Goal: Task Accomplishment & Management: Use online tool/utility

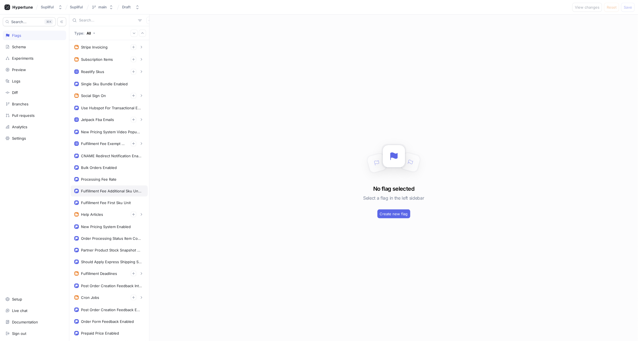
scroll to position [103, 0]
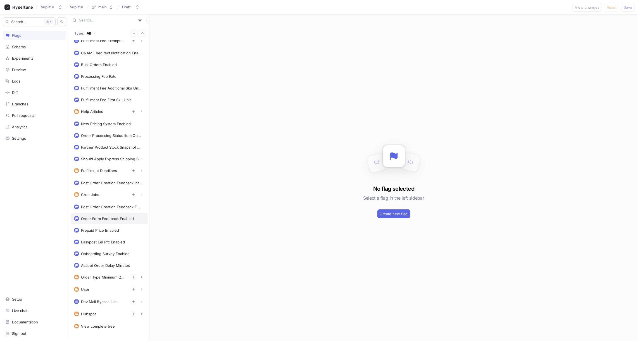
click at [105, 217] on div "Order Form Feedback Enabled" at bounding box center [107, 219] width 53 height 4
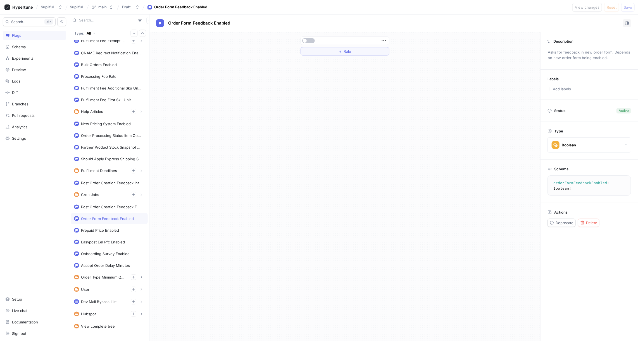
click at [572, 181] on textarea "orderFormFeedbackEnabled: Boolean!" at bounding box center [590, 185] width 81 height 15
click at [568, 181] on textarea "orderFormFeedbackEnabled: Boolean!" at bounding box center [590, 185] width 81 height 15
click at [565, 181] on textarea "orderFormFeedbackEnabled: Boolean!" at bounding box center [590, 185] width 81 height 15
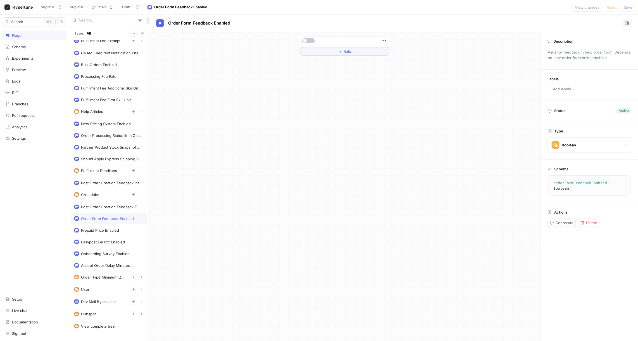
click at [148, 20] on icon "button" at bounding box center [149, 20] width 3 height 3
click at [150, 32] on p "Flag" at bounding box center [150, 31] width 7 height 6
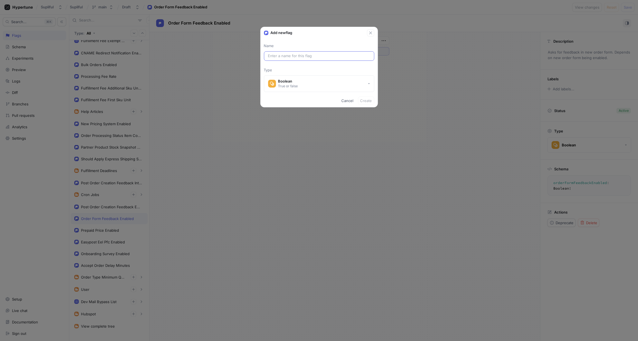
click at [284, 55] on input "text" at bounding box center [319, 56] width 102 height 6
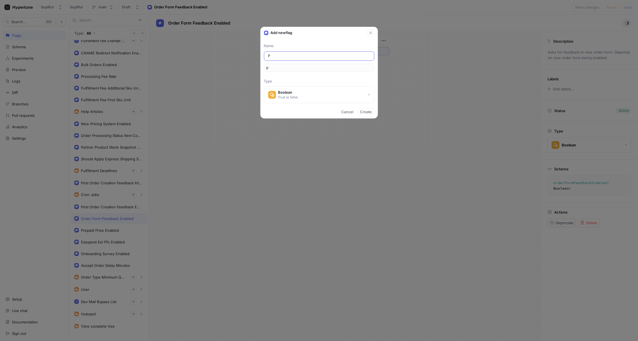
type input "Pr"
type input "pr"
type input "Pro"
type input "pro"
type input "Prod"
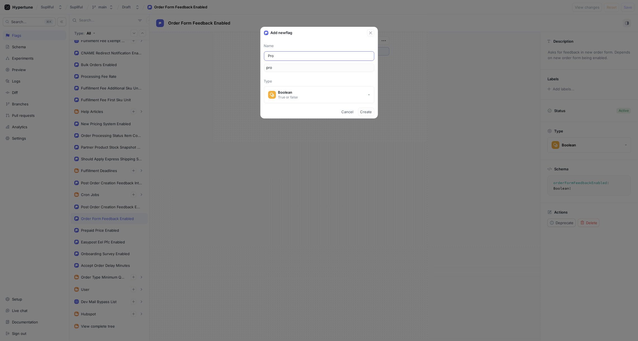
type input "prod"
type input "Produ"
type input "produ"
type input "Produc"
type input "produc"
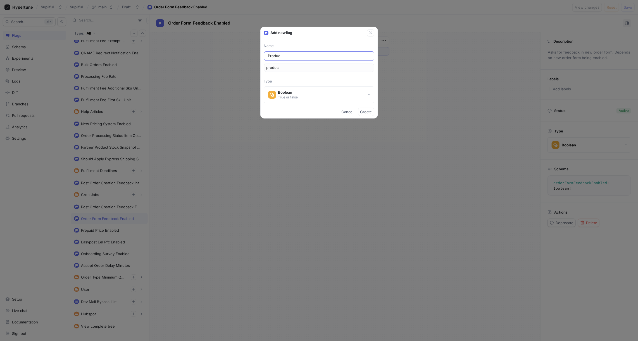
type input "Product"
type input "product"
type input "Product 3"
type input "product3"
type input "Product 3D"
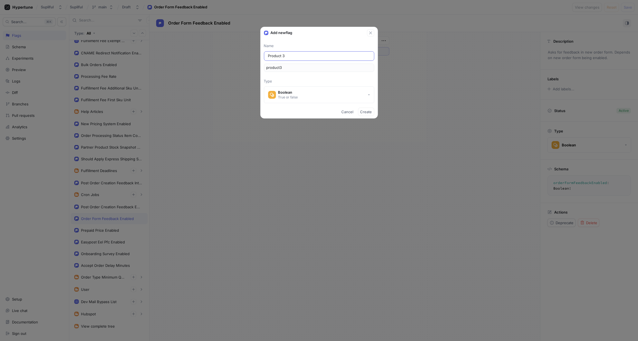
type input "product3D"
type input "Product 3D P"
type input "product3DP"
type input "Product 3D Pr"
type input "product3DPr"
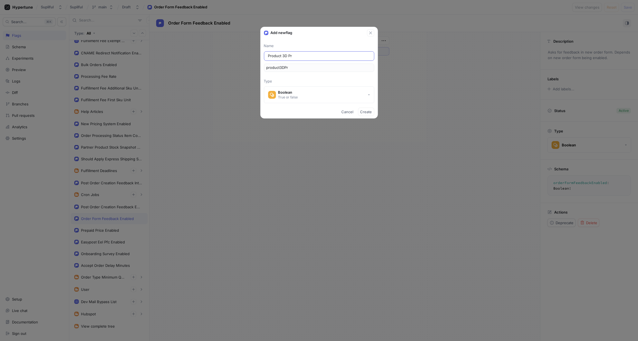
type input "Product 3D Pre"
type input "product3DPre"
type input "Product 3D Prev"
type input "product3DPrev"
type input "Product 3D Previ"
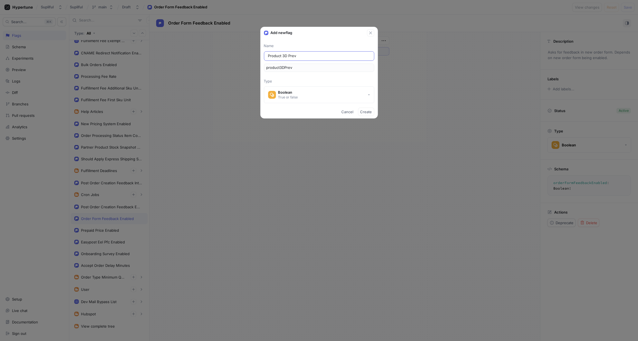
type input "product3DPrevi"
type input "Product 3D Previe"
type input "product3DPrevie"
type input "Product 3D Preview"
type input "product3DPreview"
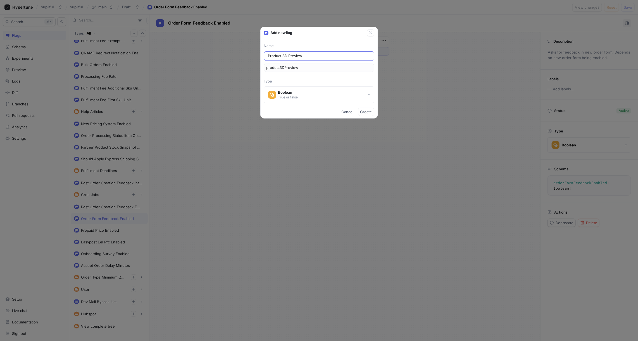
type input "Product 3D Preview F"
type input "product3DPreviewF"
type input "Product 3D Preview Fe"
type input "product3DPreviewFe"
type input "Product 3D Preview Fee"
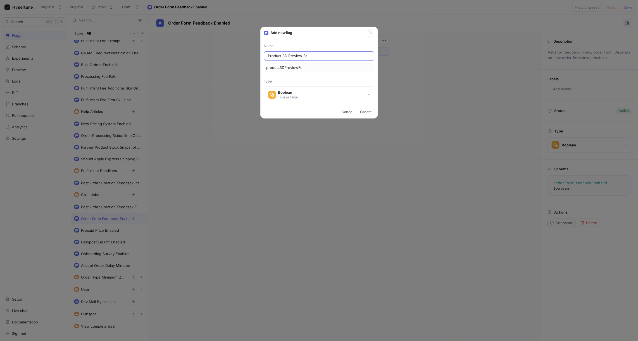
type input "product3DPreviewFee"
type input "Product 3D Preview Feed"
type input "product3DPreviewFeed"
type input "Product 3D Preview Feedb"
type input "product3DPreviewFeedb"
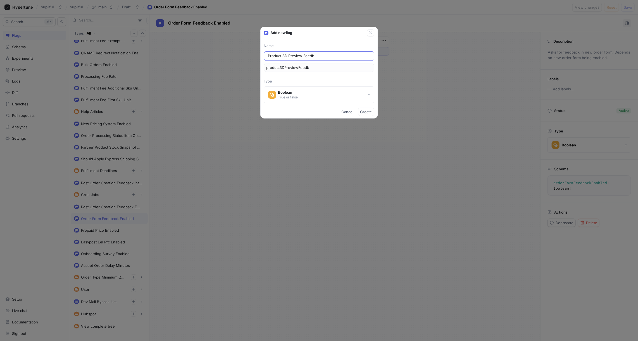
type input "Product 3D Preview Feedba"
type input "product3DPreviewFeedba"
type input "Product 3D Preview Feedbac"
type input "product3DPreviewFeedbac"
type input "Product 3D Preview Feedback"
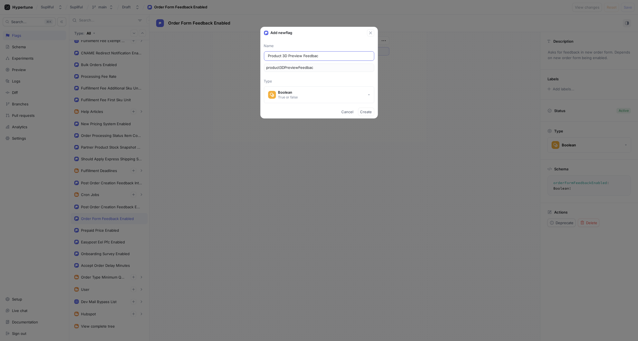
type input "product3DPreviewFeedback"
type input "Product 3D Preview Feedback E"
type input "product3DPreviewFeedbackE"
type input "Product 3D Preview Feedback En"
type input "product3DPreviewFeedbackEn"
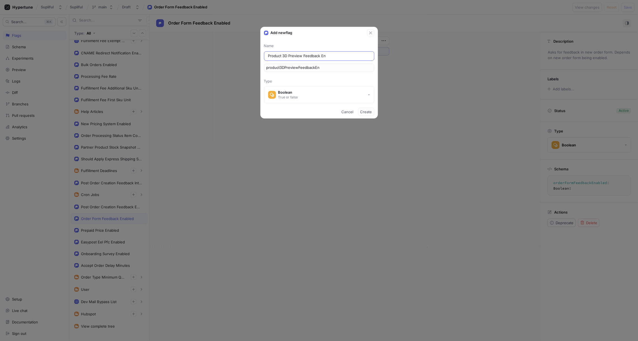
type input "Product 3D Preview Feedback Ena"
type input "product3DPreviewFeedbackEna"
type input "Product 3D Preview Feedback Enab"
type input "product3DPreviewFeedbackEnab"
type input "Product 3D Preview Feedback Enabl"
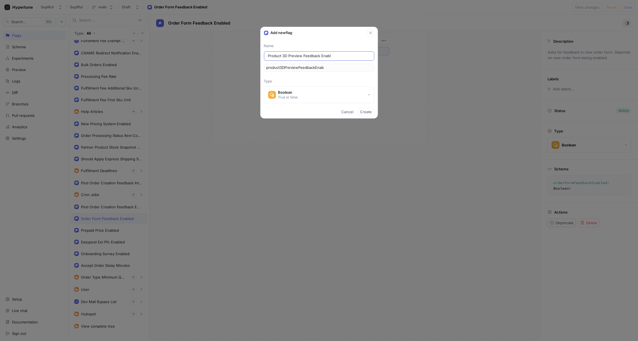
type input "product3DPreviewFeedbackEnabl"
type input "Product 3D Preview Feedback Enable"
type input "product3DPreviewFeedbackEnable"
type input "Product 3D Preview Feedback Enabled"
type input "product3DPreviewFeedbackEnabled"
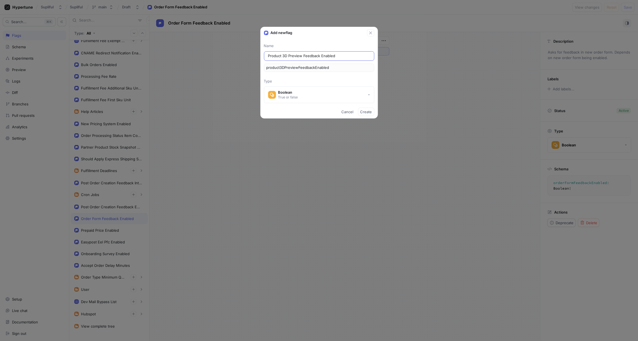
click at [310, 54] on input "Product 3D Preview Feedback Enabled" at bounding box center [319, 56] width 102 height 6
type input "Product 3D Preview R Enabled"
type input "product3DPreviewREnabled"
type input "Product 3D Preview Re Enabled"
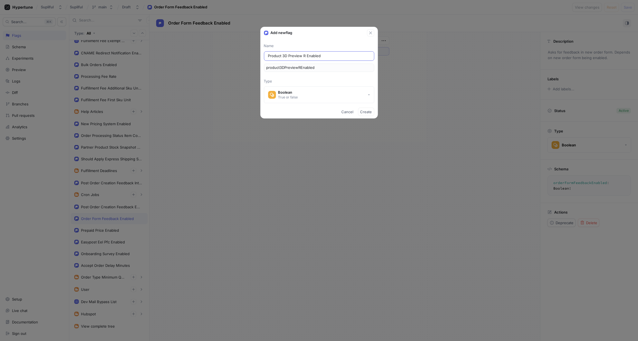
type input "product3DPreviewReEnabled"
type input "Product 3D Preview Rep Enabled"
type input "product3DPreviewRepEnabled"
type input "Product 3D Preview Repo Enabled"
type input "product3DPreviewRepoEnabled"
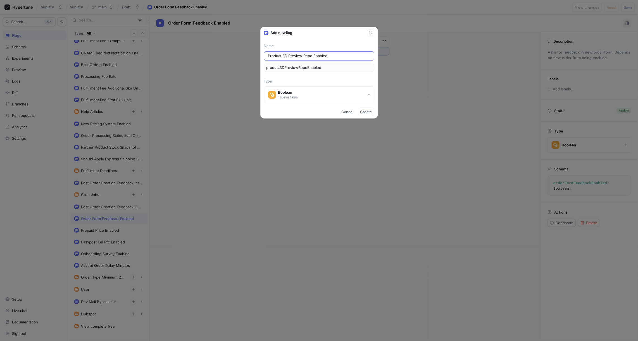
type input "Product 3D Preview Repor Enabled"
type input "product3DPreviewReporEnabled"
type input "Product 3D Preview Report Enabled"
type input "product3DPreviewReportEnabled"
click at [269, 54] on input "Product 3D Preview Report Enabled" at bounding box center [319, 56] width 102 height 6
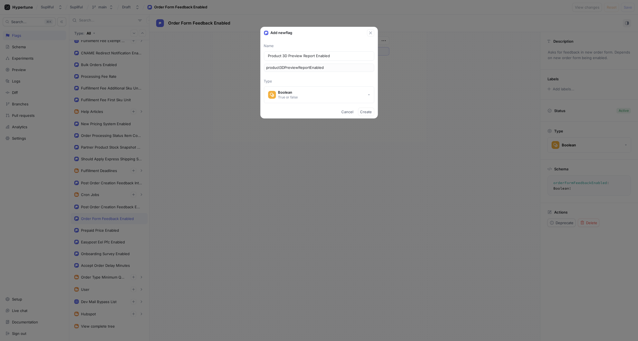
type input "RProduct 3D Preview Report Enabled"
type input "rProduct3DPreviewReportEnabled"
type input "RoProduct 3D Preview Report Enabled"
type input "roProduct3DPreviewReportEnabled"
type input "RoaProduct 3D Preview Report Enabled"
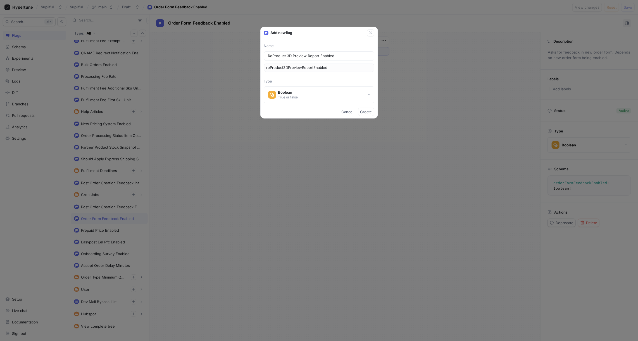
type input "roaProduct3DPreviewReportEnabled"
type input "RoasProduct 3D Preview Report Enabled"
type input "roasProduct3DPreviewReportEnabled"
type input "RoastProduct 3D Preview Report Enabled"
type input "roastProduct3DPreviewReportEnabled"
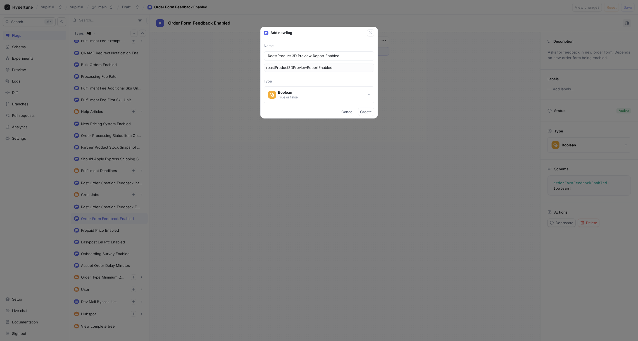
type input "RoastiProduct 3D Preview Report Enabled"
type input "roastiProduct3DPreviewReportEnabled"
type input "RoastifProduct 3D Preview Report Enabled"
type input "roastifProduct3DPreviewReportEnabled"
type input "RoastifyProduct 3D Preview Report Enabled"
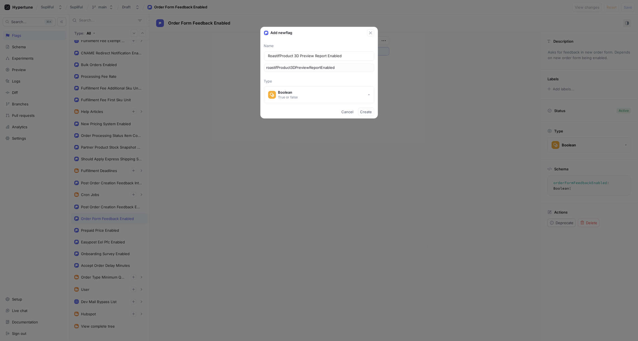
type input "roastifyProduct3DPreviewReportEnabled"
type input "Roastify Product 3D Preview Report Enabled"
click at [366, 112] on span "Create" at bounding box center [366, 111] width 12 height 3
type textarea "roastifyProduct3DPreviewReportEnabled: Boolean!"
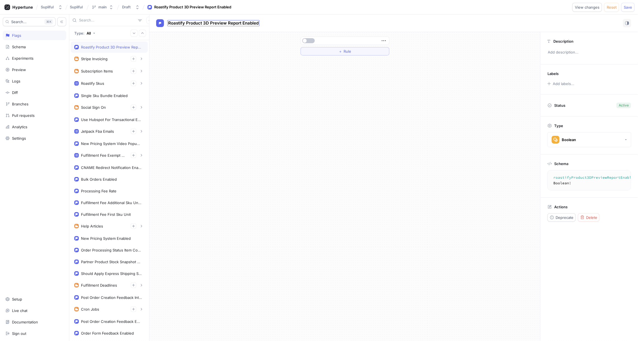
click at [235, 23] on span "Roastify Product 3D Preview Report Enabled" at bounding box center [213, 23] width 90 height 4
click at [240, 24] on input "Roastify Product 3D Preview Report Enabled" at bounding box center [213, 23] width 90 height 5
click at [254, 112] on div "＋ Rule" at bounding box center [344, 186] width 391 height 309
click at [234, 23] on span "Roastify Product 3D Preview Report Enabled" at bounding box center [213, 23] width 90 height 4
click at [240, 23] on input "Roastify Product 3D Preview Report Enabled" at bounding box center [213, 23] width 90 height 5
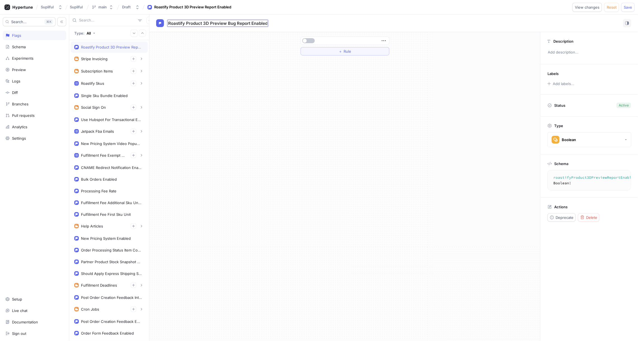
type input "Roastify Product 3D Preview Bug Report Enabled"
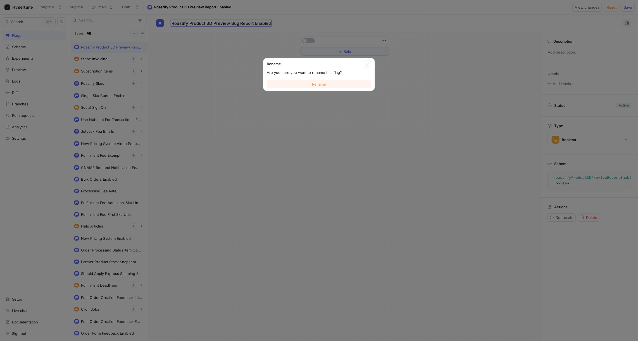
click at [318, 84] on span "Rename" at bounding box center [319, 84] width 14 height 3
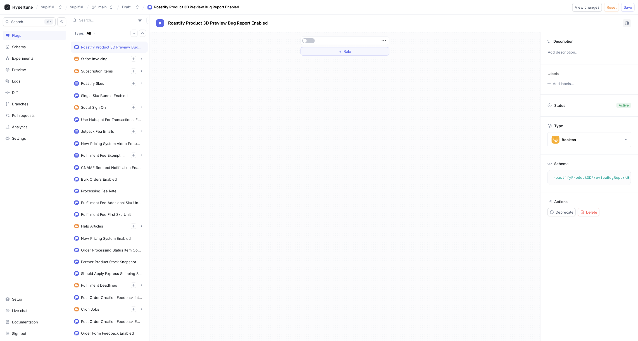
click at [577, 177] on textarea "roastifyProduct3DPreviewBugReportEnabled: Boolean!" at bounding box center [609, 178] width 119 height 10
drag, startPoint x: 249, startPoint y: 23, endPoint x: 169, endPoint y: 23, distance: 80.1
click at [169, 23] on span "Roastify Product 3D Preview Bug Report Enabled" at bounding box center [217, 23] width 99 height 4
click at [225, 23] on input "Roastify Product 3D Preview Bug Report Enabled" at bounding box center [217, 23] width 99 height 5
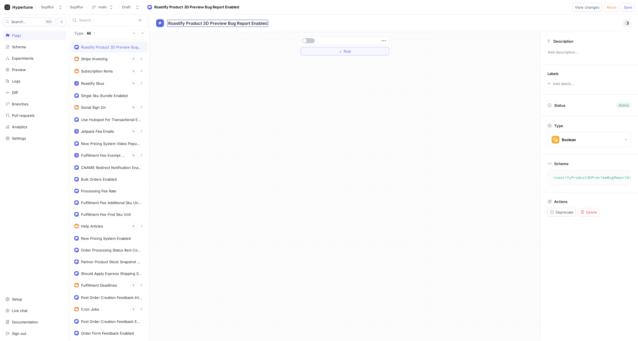
drag, startPoint x: 249, startPoint y: 23, endPoint x: 169, endPoint y: 23, distance: 80.7
click at [169, 23] on input "Roastify Product 3D Preview Bug Report Enabled" at bounding box center [217, 23] width 99 height 5
click at [205, 71] on div "＋ Rule" at bounding box center [344, 186] width 391 height 309
click at [236, 22] on span "Roastify Product 3D Preview Bug Report Enabled" at bounding box center [217, 23] width 99 height 4
click at [231, 23] on input "Roastify Product 3D Preview Bug Report Enabled" at bounding box center [217, 23] width 99 height 5
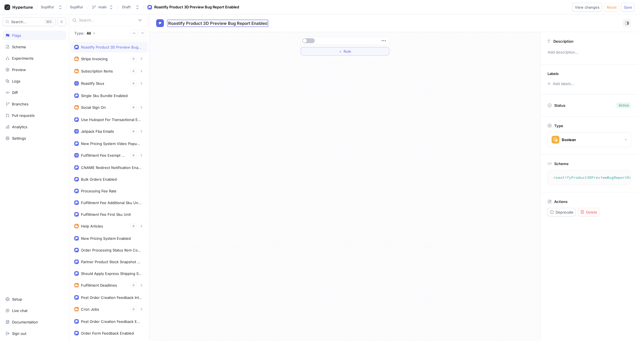
click at [231, 23] on input "Roastify Product 3D Preview Bug Report Enabled" at bounding box center [217, 23] width 99 height 5
click at [240, 23] on input "Roastify Product 3D Preview Bug Report Enabled" at bounding box center [217, 23] width 99 height 5
drag, startPoint x: 240, startPoint y: 23, endPoint x: 231, endPoint y: 23, distance: 9.5
click at [231, 23] on input "Roastify Product 3D Preview Bug Report Enabled" at bounding box center [217, 23] width 99 height 5
type input "Roastify Product 3D Preview Report Issue Enabled"
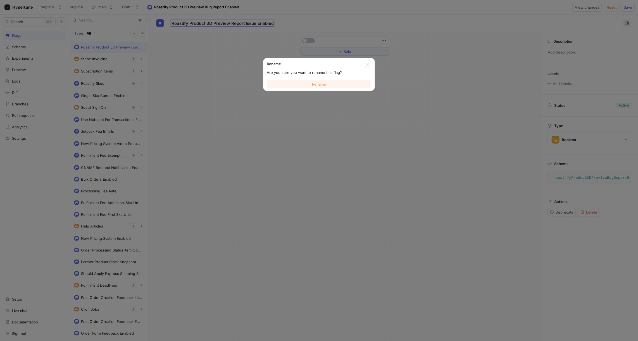
click at [317, 83] on span "Rename" at bounding box center [319, 84] width 14 height 3
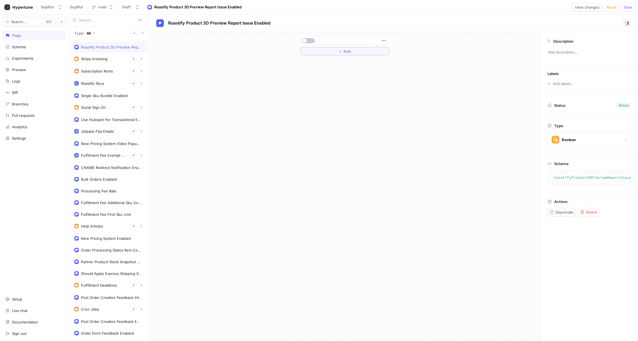
click at [268, 99] on div "＋ Rule" at bounding box center [344, 186] width 391 height 309
click at [571, 176] on textarea "roastifyProduct3DPreviewReportIssueEnabled: Boolean!" at bounding box center [611, 178] width 123 height 10
click at [310, 40] on button "button" at bounding box center [308, 40] width 13 height 5
click at [627, 7] on span "Save" at bounding box center [627, 7] width 8 height 3
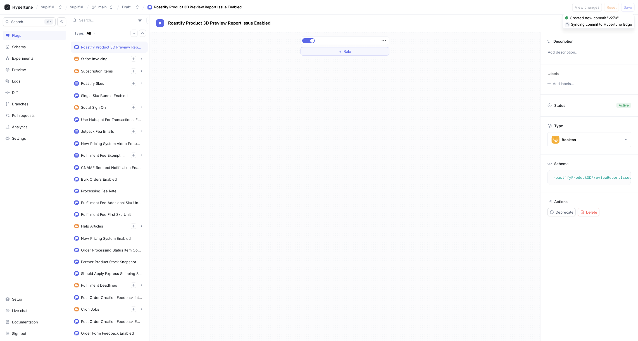
click at [569, 176] on textarea "roastifyProduct3DPreviewReportIssueEnabled: Boolean!" at bounding box center [611, 178] width 123 height 10
